Goal: Information Seeking & Learning: Learn about a topic

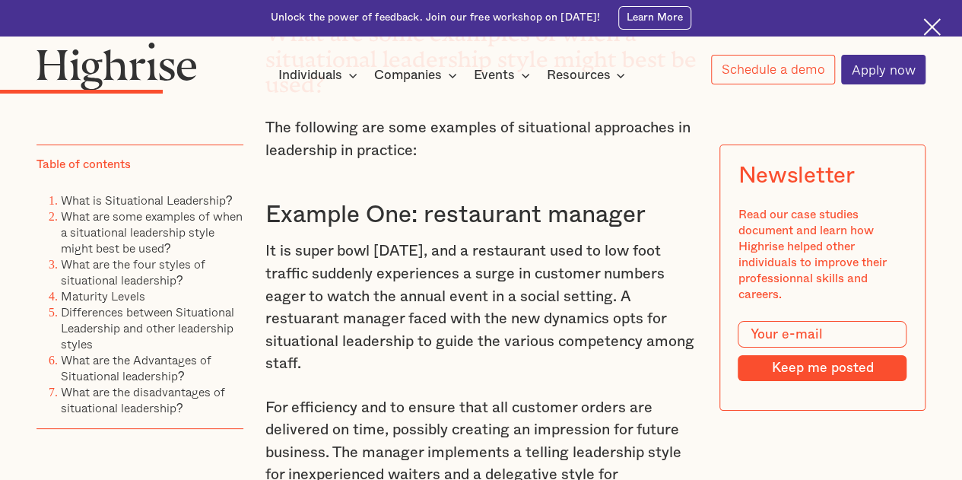
scroll to position [2807, 0]
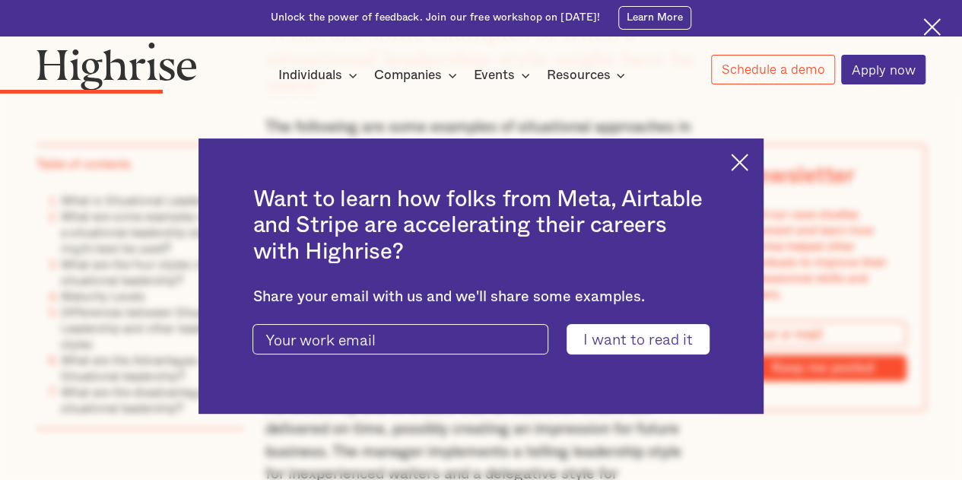
click at [738, 164] on div "Want to learn how folks from Meta, Airtable and Stripe are accelerating their c…" at bounding box center [481, 275] width 564 height 275
click at [748, 165] on img at bounding box center [739, 162] width 17 height 17
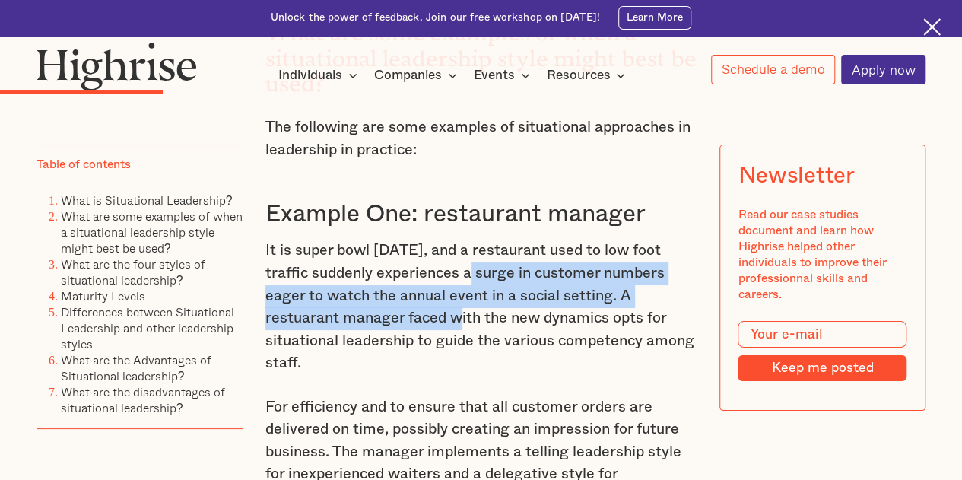
drag, startPoint x: 468, startPoint y: 229, endPoint x: 458, endPoint y: 294, distance: 65.4
click at [458, 294] on p "It is super bowl [DATE], and a restaurant used to low foot traffic suddenly exp…" at bounding box center [481, 307] width 432 height 135
drag, startPoint x: 458, startPoint y: 294, endPoint x: 468, endPoint y: 240, distance: 54.9
click at [468, 240] on p "It is super bowl [DATE], and a restaurant used to low foot traffic suddenly exp…" at bounding box center [481, 307] width 432 height 135
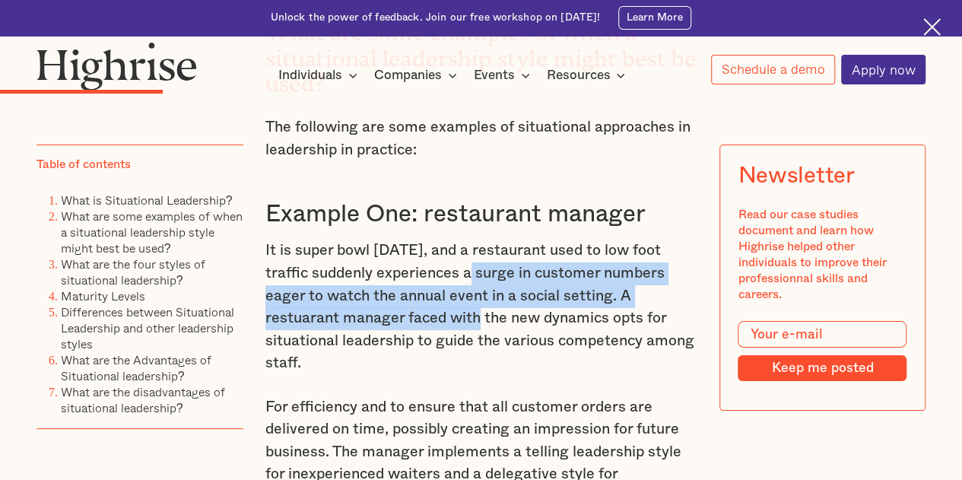
click at [468, 240] on p "It is super bowl [DATE], and a restaurant used to low foot traffic suddenly exp…" at bounding box center [481, 307] width 432 height 135
drag, startPoint x: 468, startPoint y: 240, endPoint x: 466, endPoint y: 289, distance: 49.5
click at [466, 289] on p "It is super bowl [DATE], and a restaurant used to low foot traffic suddenly exp…" at bounding box center [481, 307] width 432 height 135
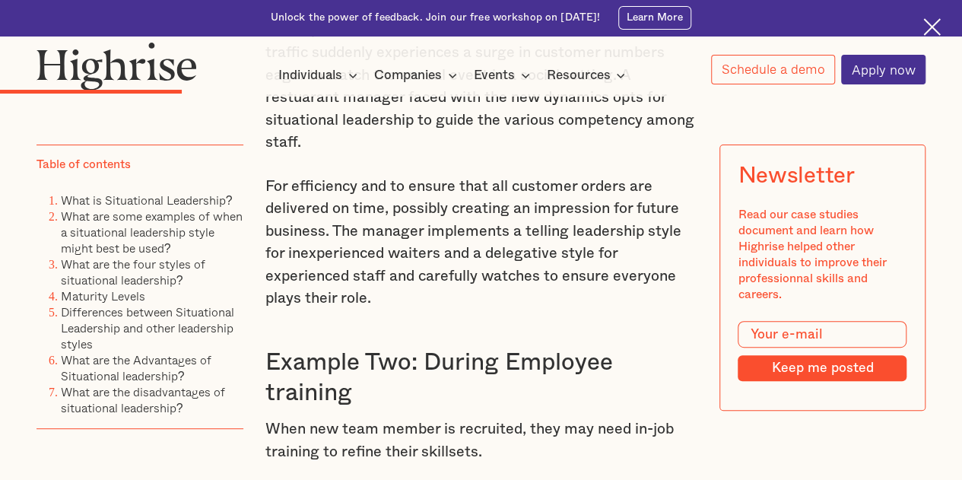
scroll to position [2850, 0]
